Goal: Information Seeking & Learning: Learn about a topic

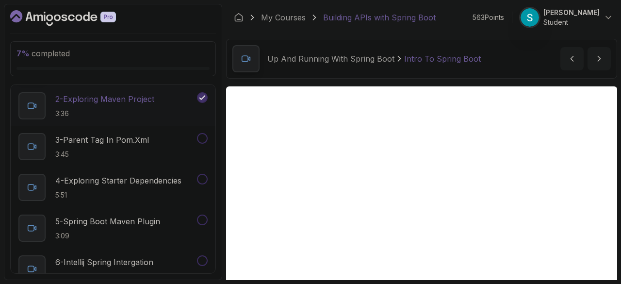
scroll to position [131, 0]
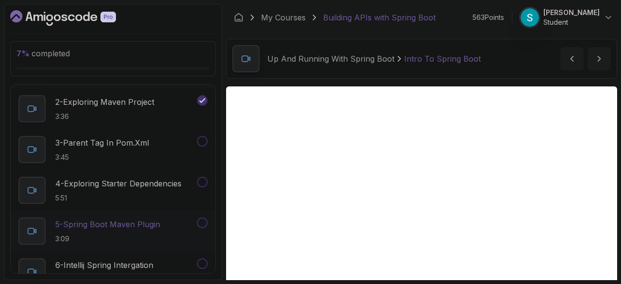
click at [128, 219] on p "5 - Spring Boot Maven Plugin" at bounding box center [107, 224] width 105 height 12
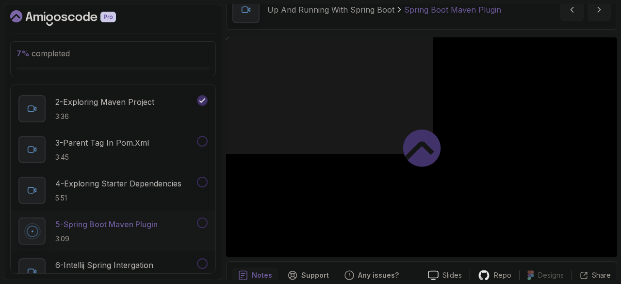
scroll to position [50, 0]
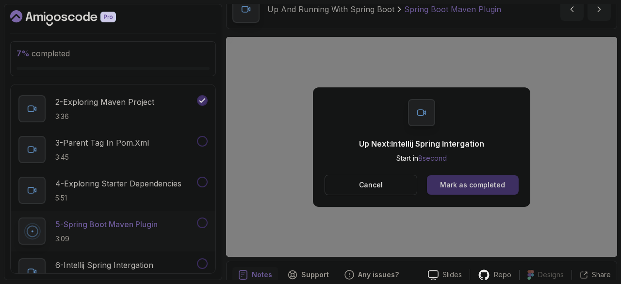
click at [501, 186] on div "Mark as completed" at bounding box center [472, 185] width 65 height 10
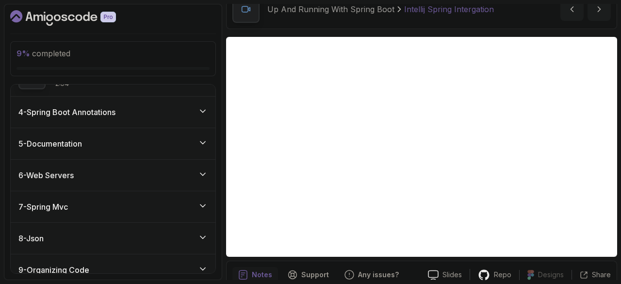
scroll to position [328, 0]
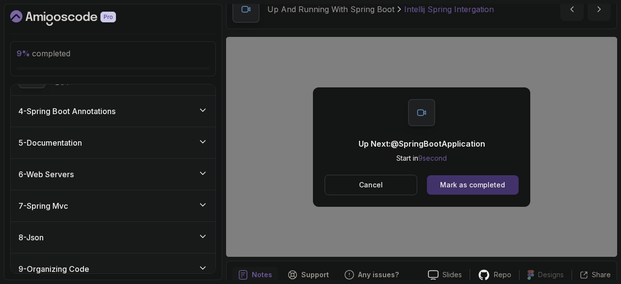
click at [200, 112] on icon at bounding box center [203, 110] width 10 height 10
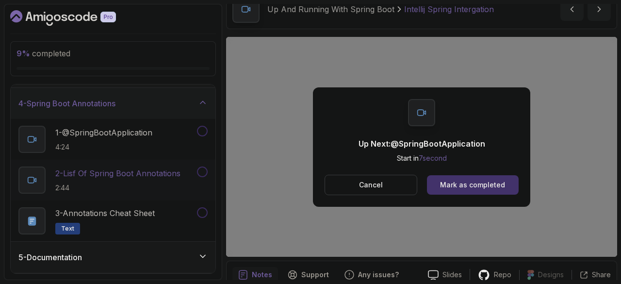
scroll to position [90, 0]
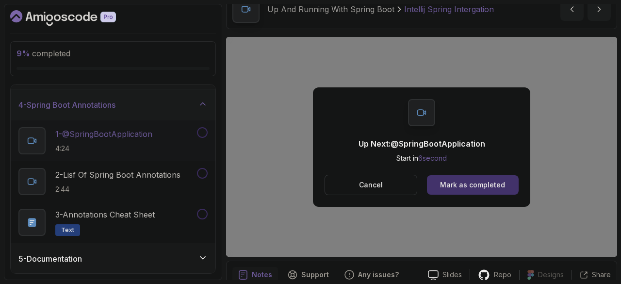
click at [118, 132] on p "1 - @SpringBootApplication" at bounding box center [103, 134] width 97 height 12
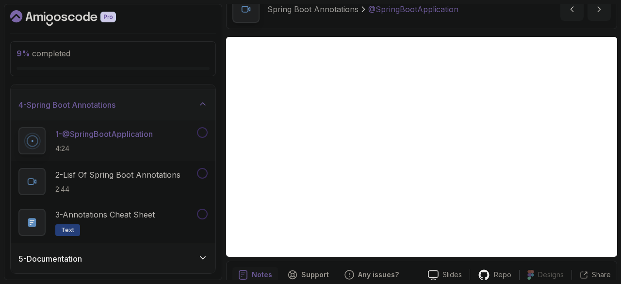
scroll to position [147, 0]
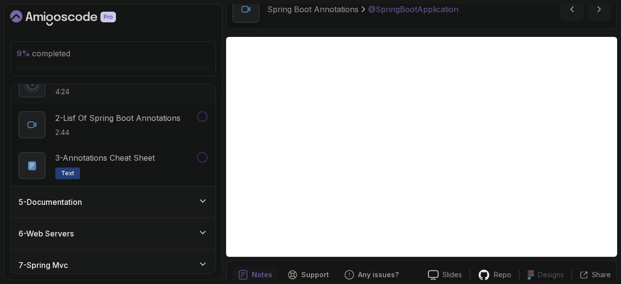
click at [149, 212] on div "5 - Documentation" at bounding box center [113, 201] width 205 height 31
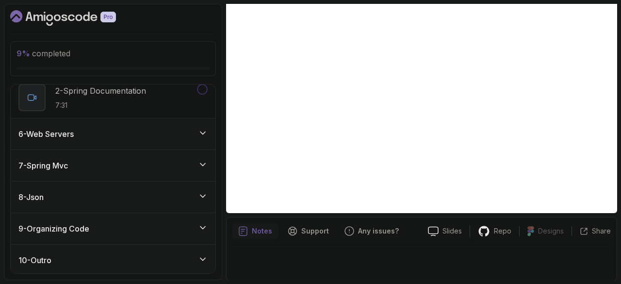
scroll to position [0, 0]
